Goal: Navigation & Orientation: Find specific page/section

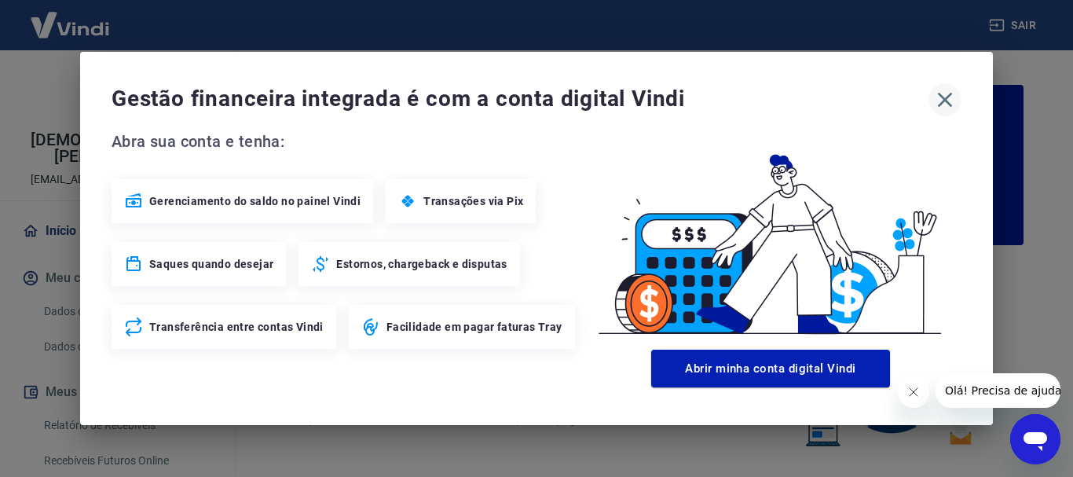
click at [941, 95] on icon "button" at bounding box center [944, 99] width 25 height 25
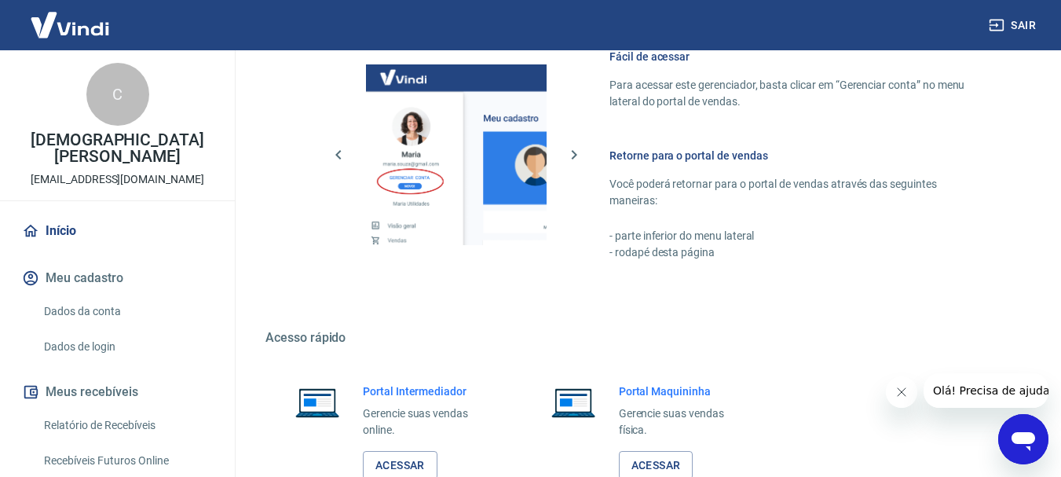
scroll to position [974, 0]
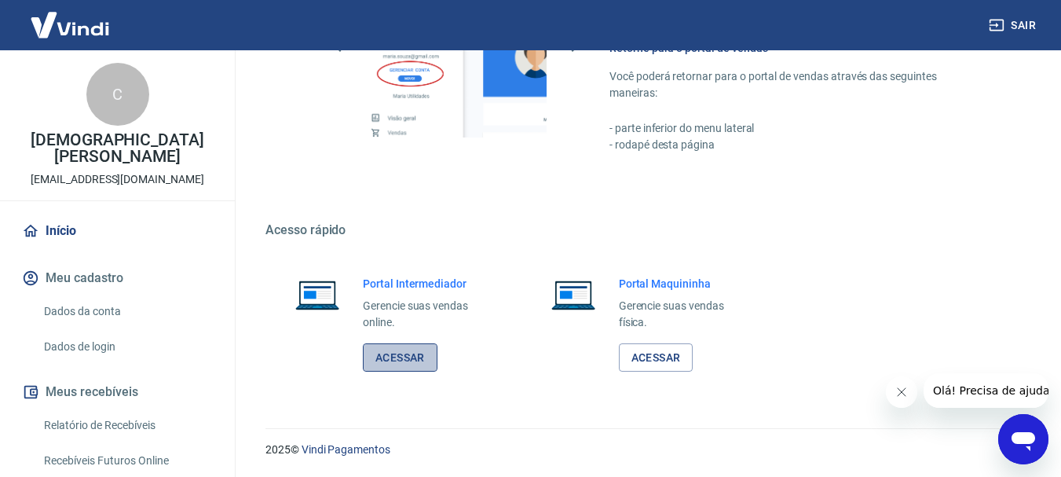
click at [412, 349] on link "Acessar" at bounding box center [400, 357] width 75 height 29
